Goal: Information Seeking & Learning: Find specific fact

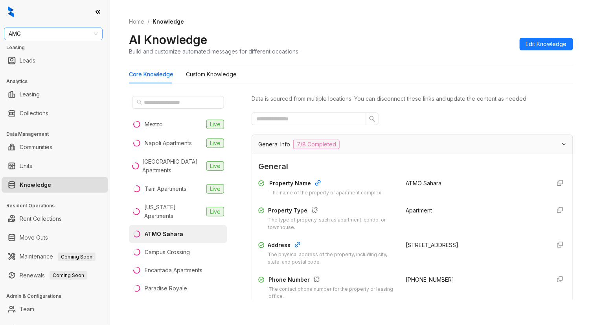
click at [43, 31] on span "AMG" at bounding box center [53, 34] width 89 height 12
type input "***"
click at [49, 73] on div "LDG Multifamily" at bounding box center [53, 74] width 86 height 9
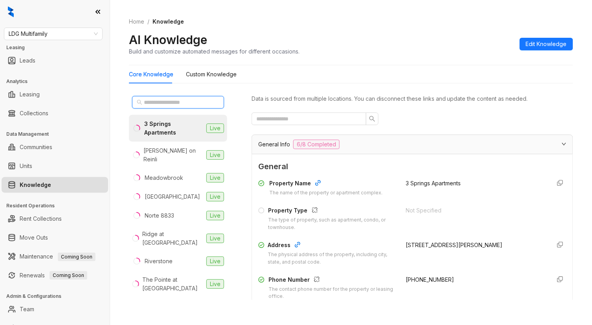
drag, startPoint x: 0, startPoint y: 0, endPoint x: 180, endPoint y: 103, distance: 207.5
click at [180, 103] on input "text" at bounding box center [178, 102] width 69 height 9
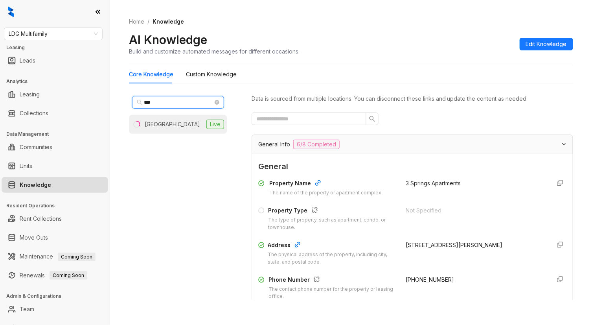
type input "***"
click at [173, 123] on div "Newport Village" at bounding box center [172, 124] width 55 height 9
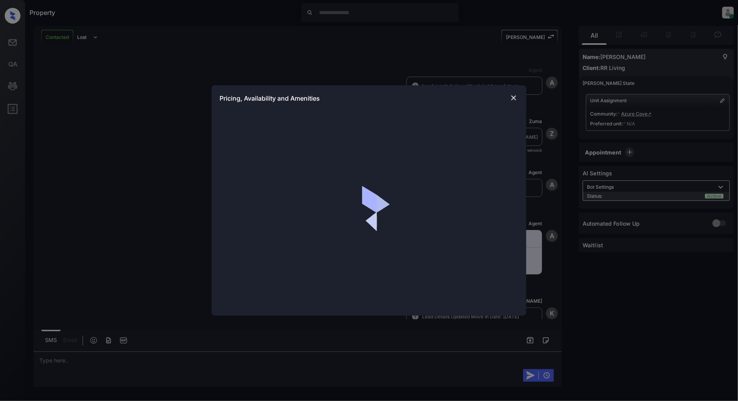
scroll to position [363, 0]
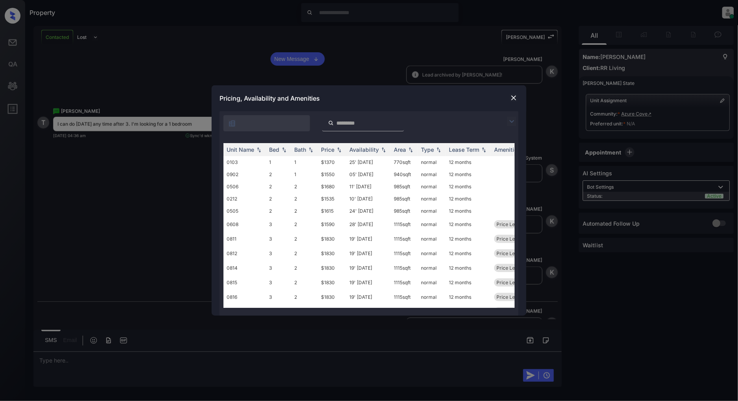
click at [513, 124] on img at bounding box center [511, 121] width 9 height 9
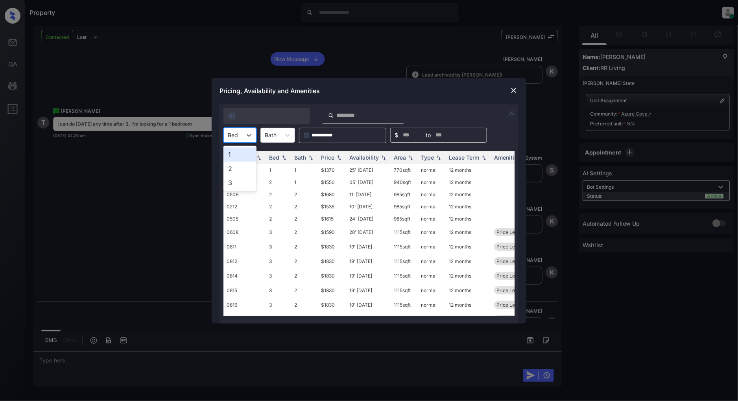
click at [237, 135] on div at bounding box center [233, 135] width 10 height 8
click at [238, 154] on div "1" at bounding box center [239, 154] width 33 height 14
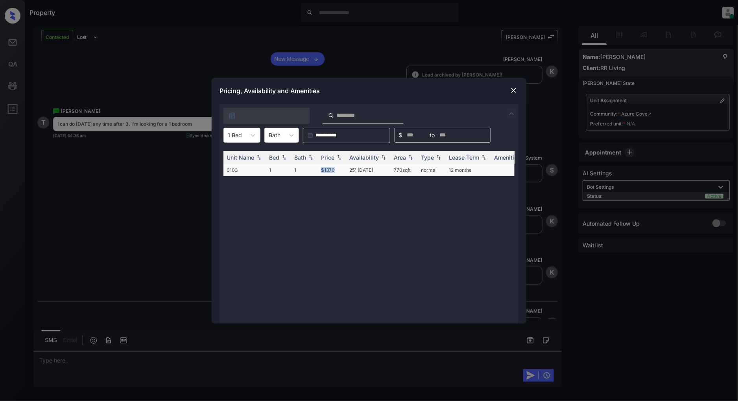
drag, startPoint x: 337, startPoint y: 171, endPoint x: 319, endPoint y: 171, distance: 17.3
click at [319, 171] on td "$1370" at bounding box center [332, 170] width 28 height 12
copy td "$1370"
click at [514, 92] on img at bounding box center [514, 91] width 8 height 8
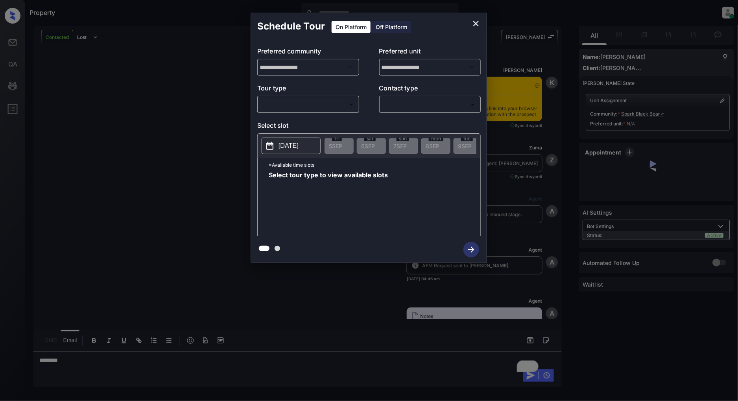
scroll to position [407, 0]
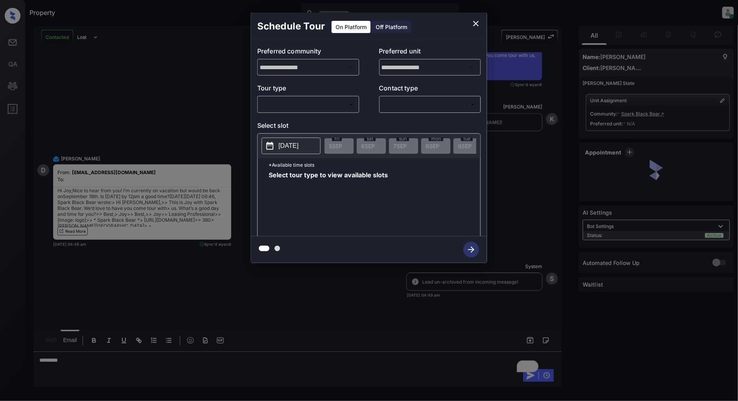
click at [304, 101] on body "Property Patrick Deasis Online Set yourself offline Set yourself on break Profi…" at bounding box center [369, 200] width 738 height 401
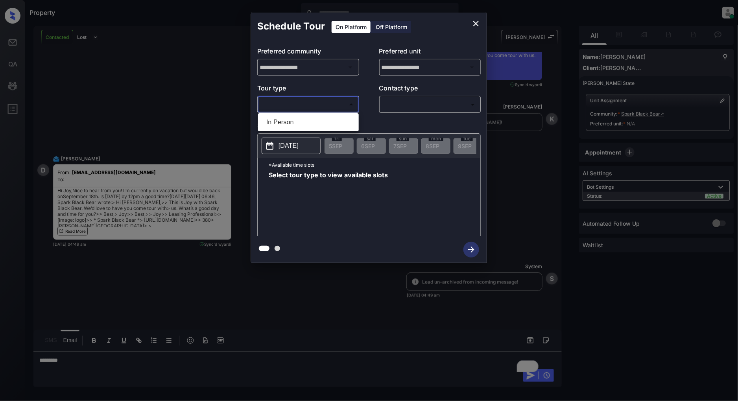
click at [304, 121] on li "In Person" at bounding box center [308, 122] width 97 height 14
type input "********"
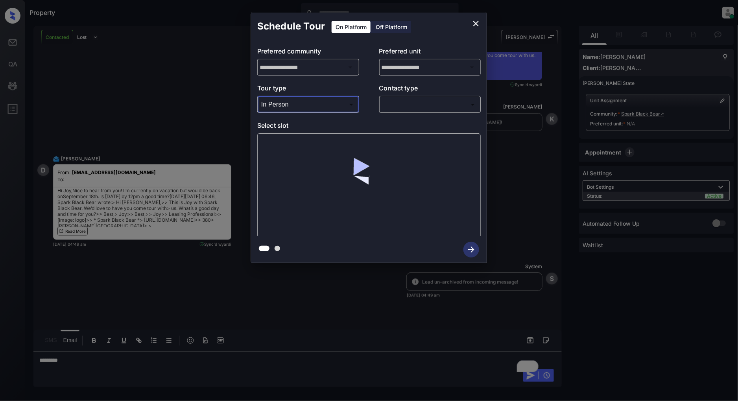
click at [432, 100] on body "Property Patrick Deasis Online Set yourself offline Set yourself on break Profi…" at bounding box center [369, 200] width 738 height 401
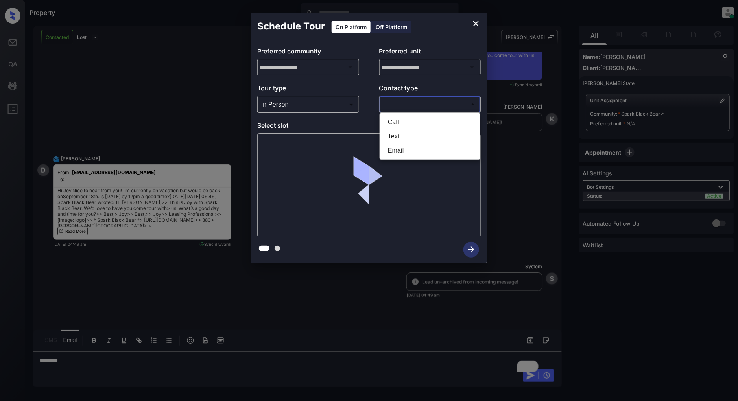
click at [416, 133] on li "Text" at bounding box center [429, 136] width 97 height 14
type input "****"
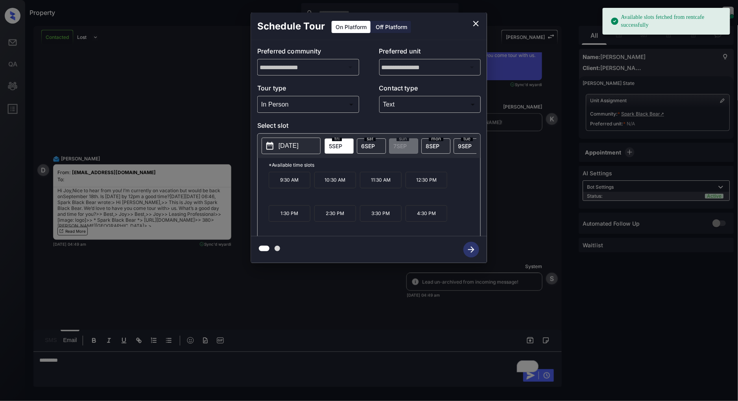
click at [297, 148] on p "2025-09-05" at bounding box center [288, 145] width 20 height 9
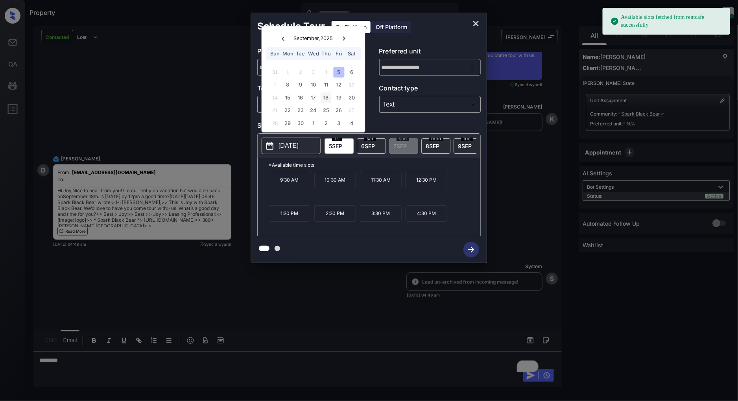
click at [330, 100] on div "18" at bounding box center [326, 97] width 11 height 11
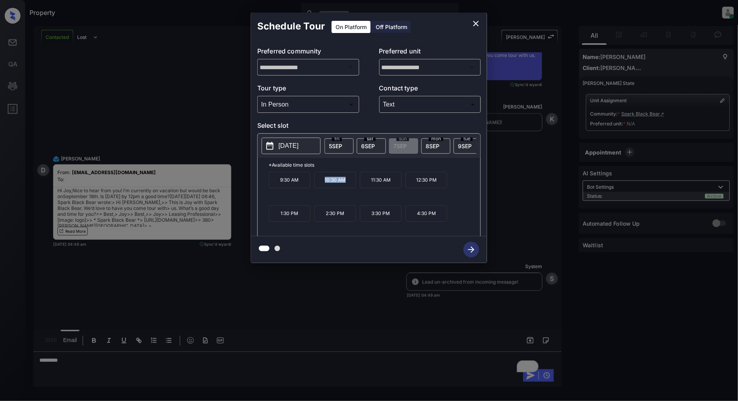
drag, startPoint x: 348, startPoint y: 186, endPoint x: 324, endPoint y: 187, distance: 24.0
click at [324, 187] on p "10:30 AM" at bounding box center [335, 180] width 42 height 17
copy p "10:30 AM"
drag, startPoint x: 437, startPoint y: 182, endPoint x: 414, endPoint y: 183, distance: 23.2
click at [414, 183] on p "12:30 PM" at bounding box center [426, 180] width 42 height 17
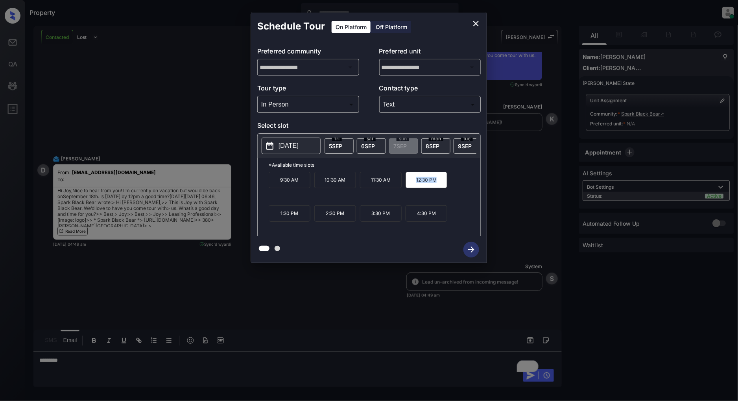
copy p "12:30 PM"
drag, startPoint x: 390, startPoint y: 219, endPoint x: 371, endPoint y: 218, distance: 19.3
click at [371, 218] on p "3:30 PM" at bounding box center [381, 213] width 42 height 17
copy p "3:30 PM"
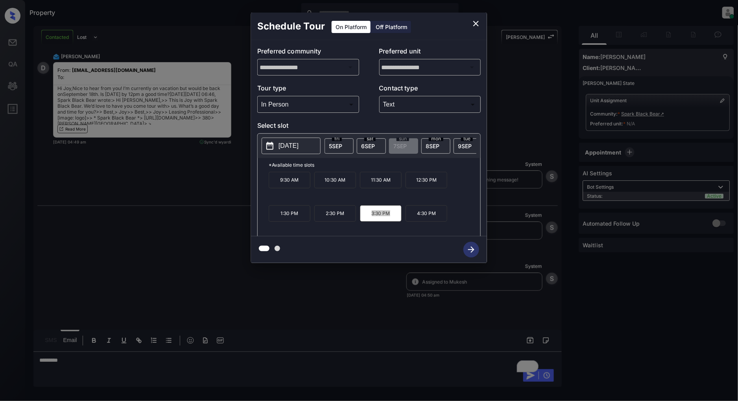
scroll to position [510, 0]
click at [475, 24] on icon "close" at bounding box center [476, 24] width 6 height 6
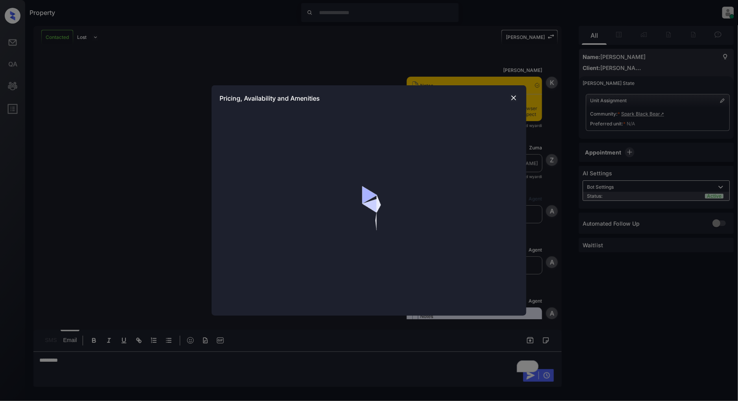
scroll to position [860, 0]
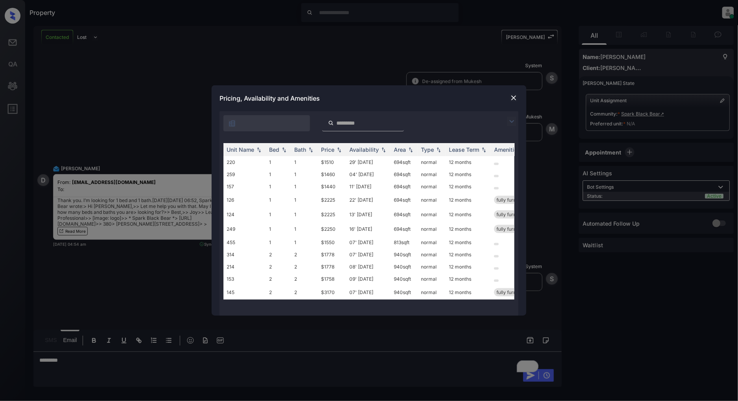
click at [513, 118] on img at bounding box center [511, 121] width 9 height 9
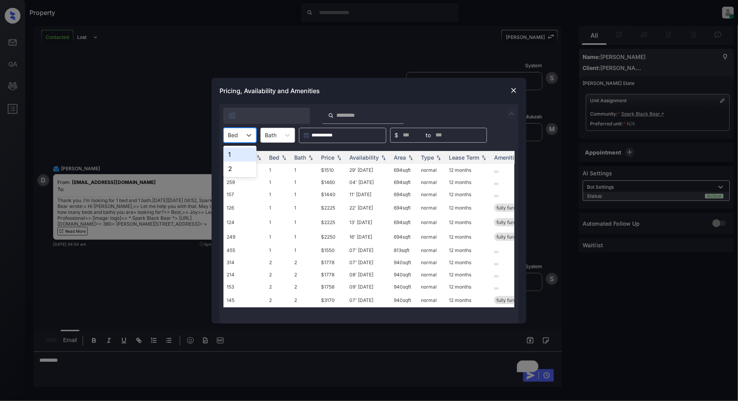
click at [238, 133] on div "Bed" at bounding box center [233, 134] width 18 height 11
click at [237, 155] on div "1" at bounding box center [239, 154] width 33 height 14
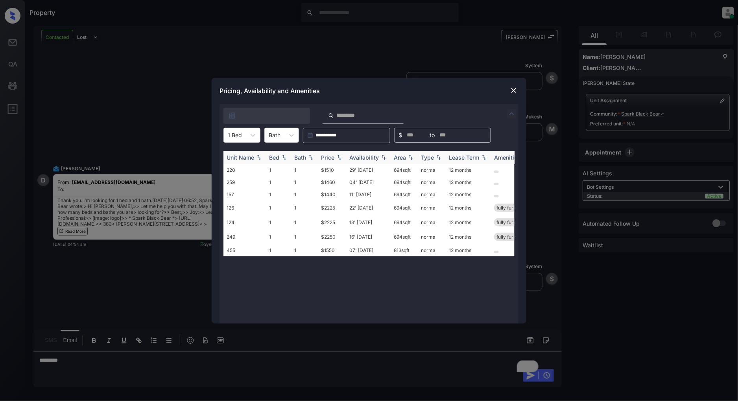
click at [343, 157] on img at bounding box center [339, 158] width 8 height 6
drag, startPoint x: 343, startPoint y: 166, endPoint x: 302, endPoint y: 170, distance: 41.1
click at [302, 170] on tr "157 1 1 $1440 11' [DATE] 694 sqft normal 12 months" at bounding box center [428, 170] width 411 height 12
copy tr "$1440"
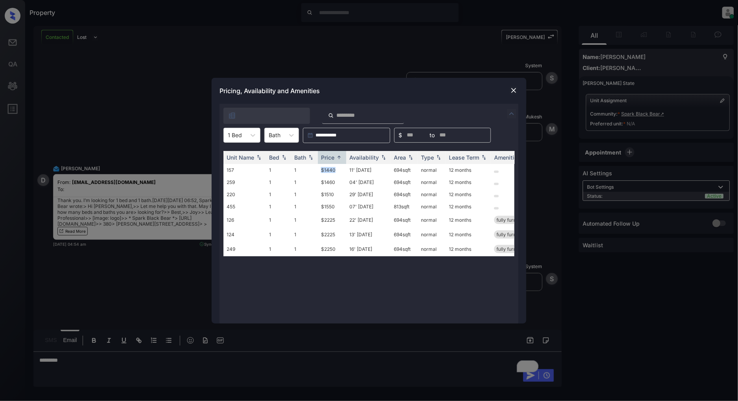
click at [512, 90] on img at bounding box center [514, 91] width 8 height 8
